Goal: Browse casually: Explore the website without a specific task or goal

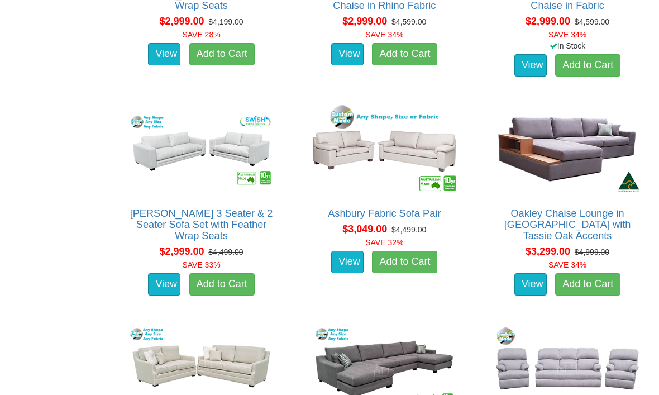
scroll to position [2337, 0]
click at [170, 273] on link "View" at bounding box center [164, 284] width 32 height 22
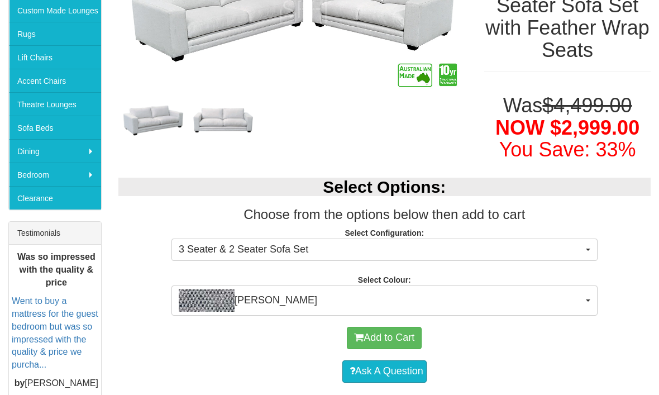
scroll to position [268, 0]
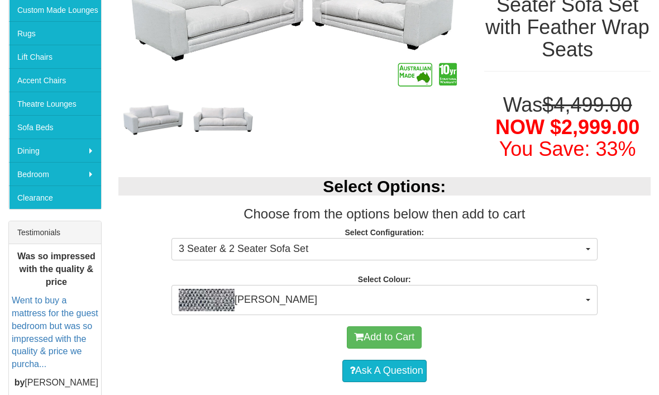
click at [589, 285] on button "Adonis Teal" at bounding box center [384, 300] width 426 height 30
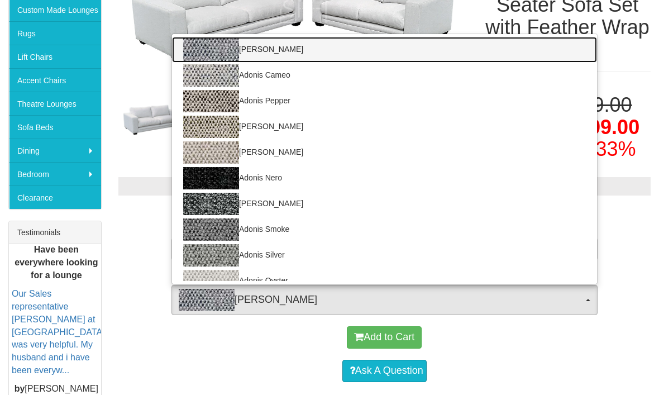
scroll to position [0, 0]
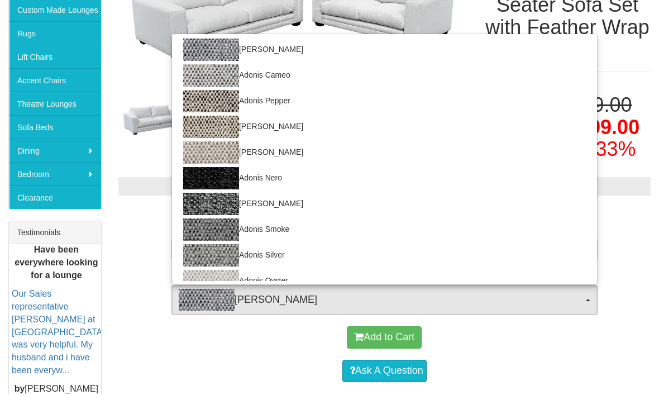
click at [626, 256] on div at bounding box center [329, 197] width 659 height 395
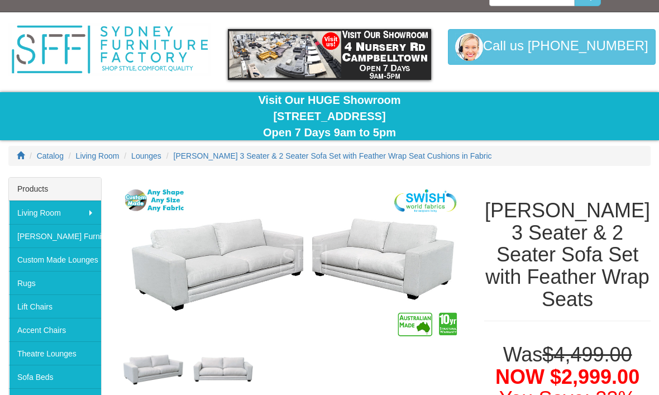
scroll to position [18, 0]
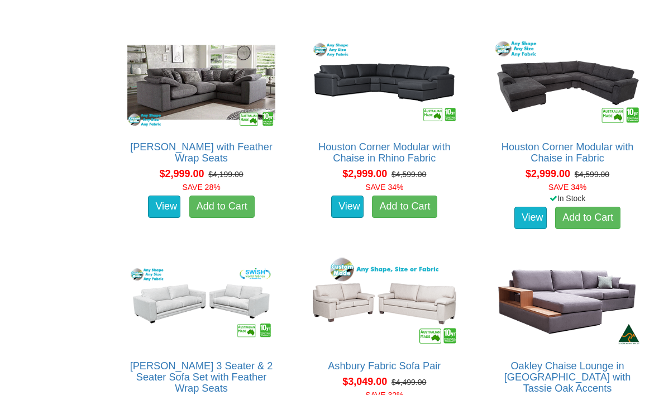
scroll to position [1960, 0]
